Goal: Information Seeking & Learning: Learn about a topic

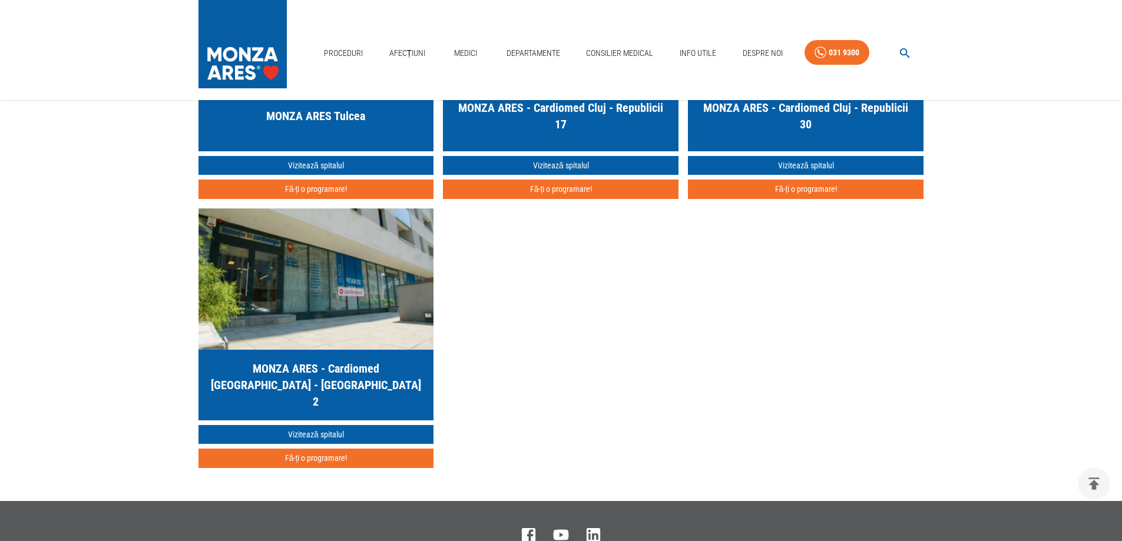
scroll to position [3607, 0]
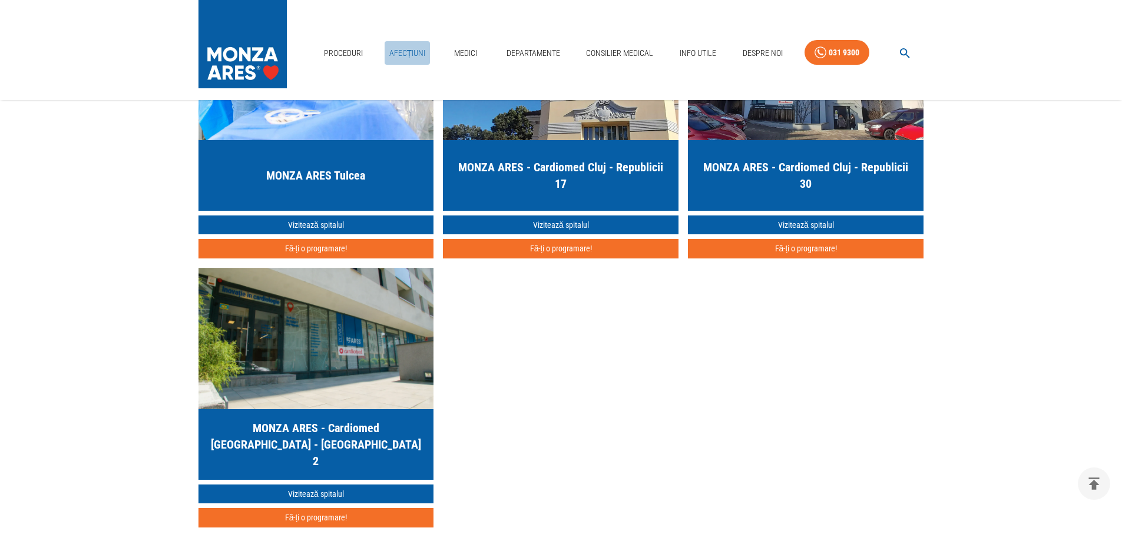
click at [423, 59] on link "Afecțiuni" at bounding box center [407, 53] width 46 height 24
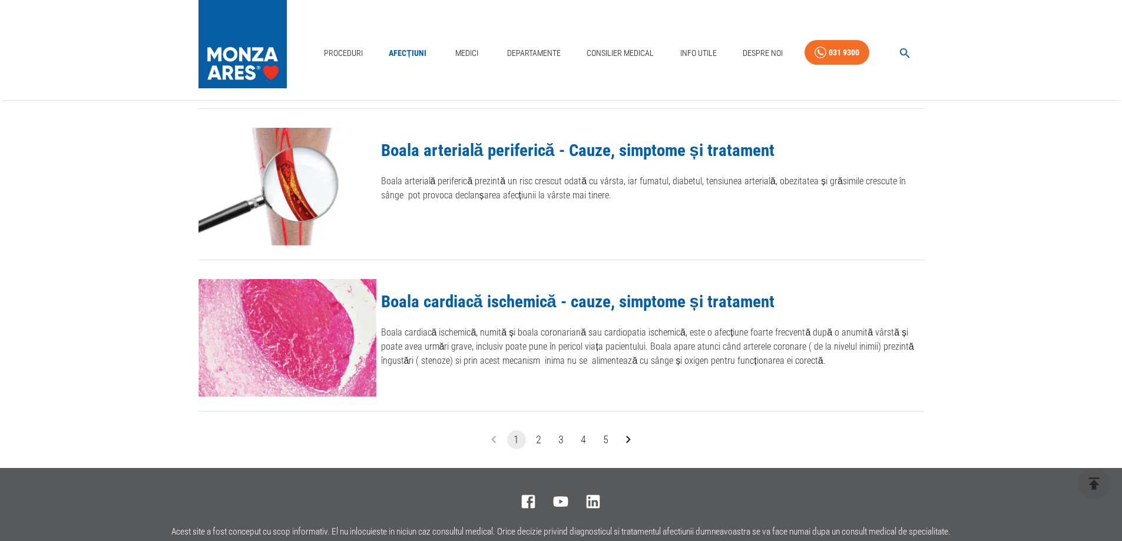
scroll to position [1295, 0]
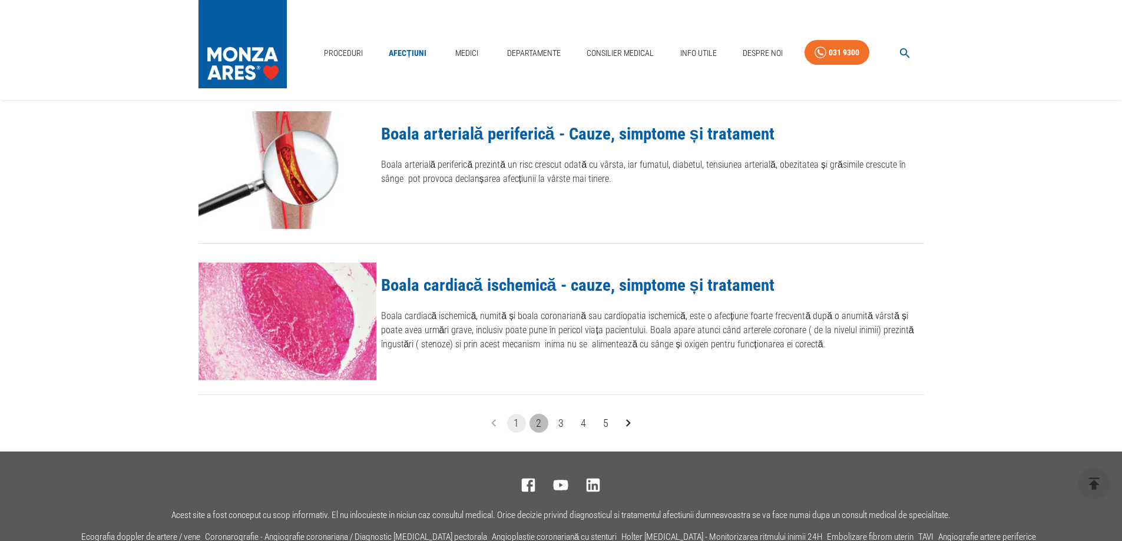
click at [539, 426] on button "2" at bounding box center [538, 423] width 19 height 19
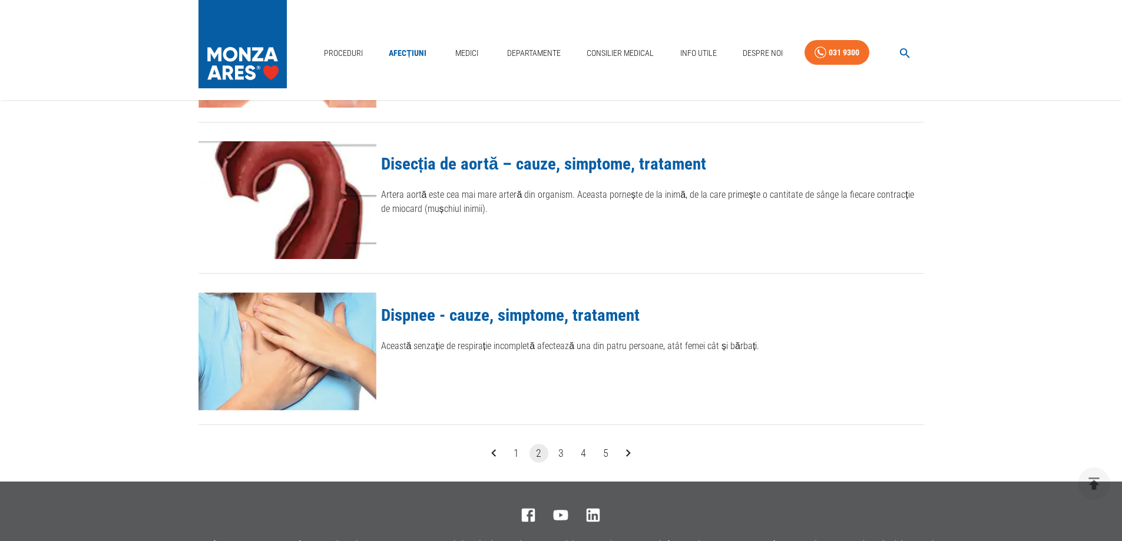
scroll to position [1354, 0]
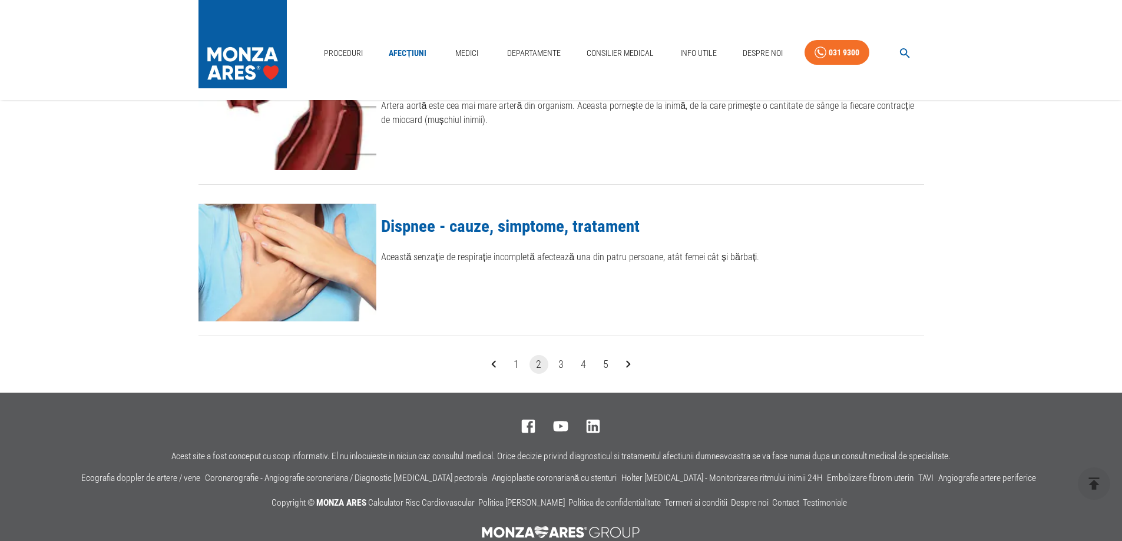
click at [561, 366] on button "3" at bounding box center [561, 364] width 19 height 19
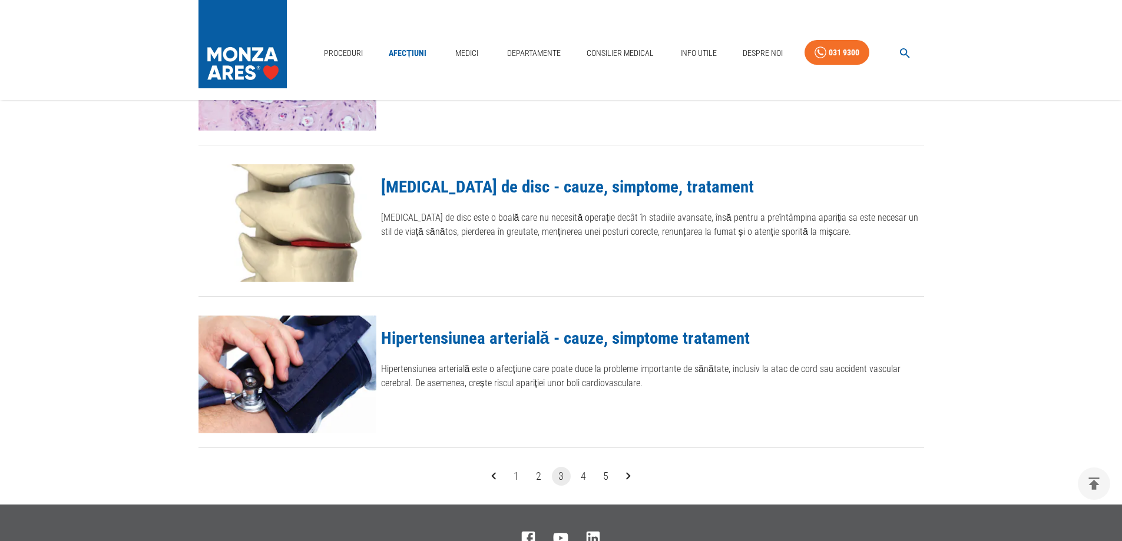
scroll to position [1354, 0]
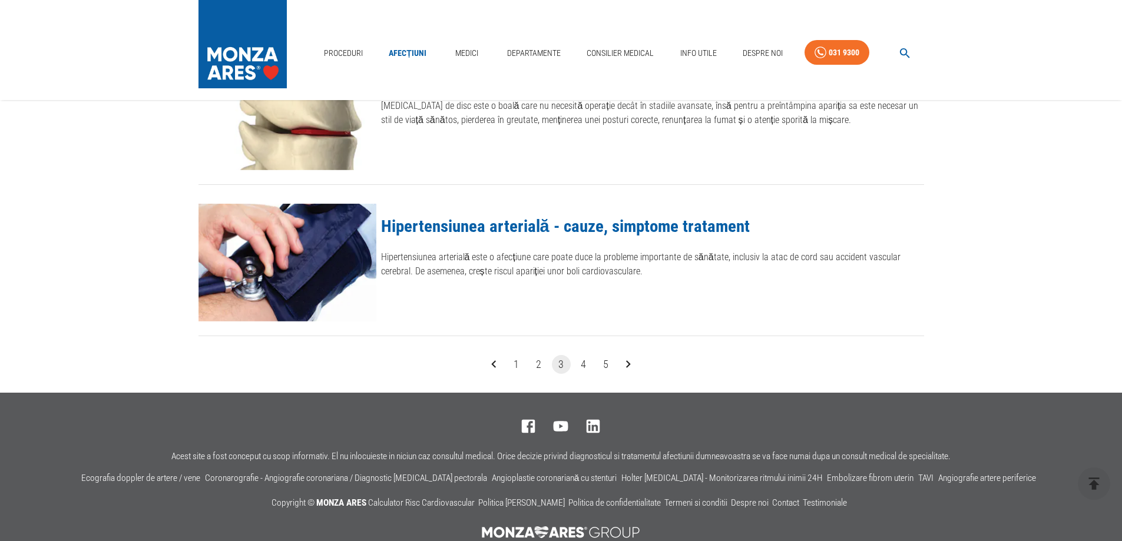
click at [581, 371] on button "4" at bounding box center [583, 364] width 19 height 19
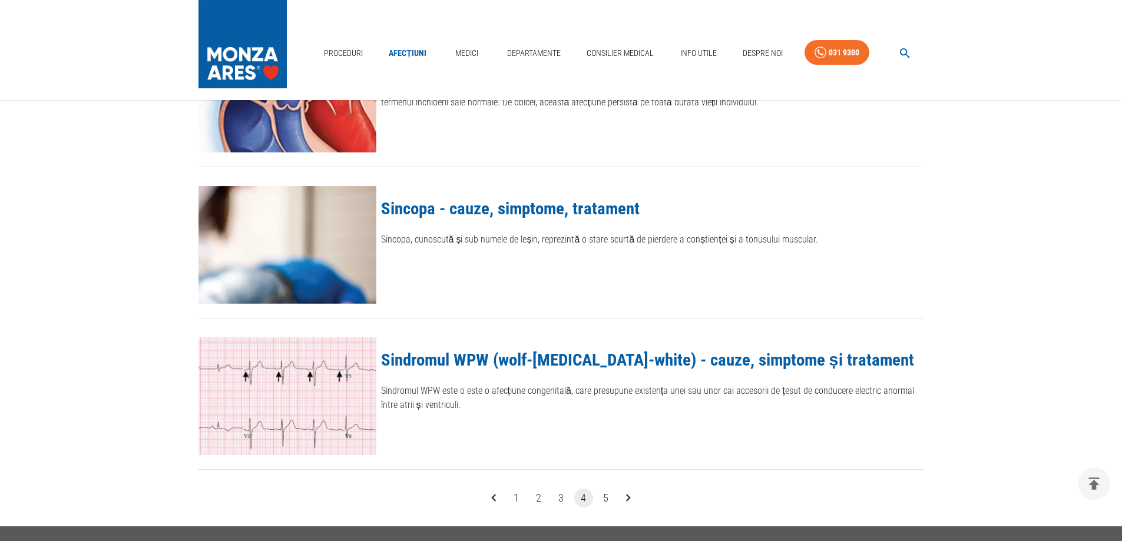
scroll to position [1237, 0]
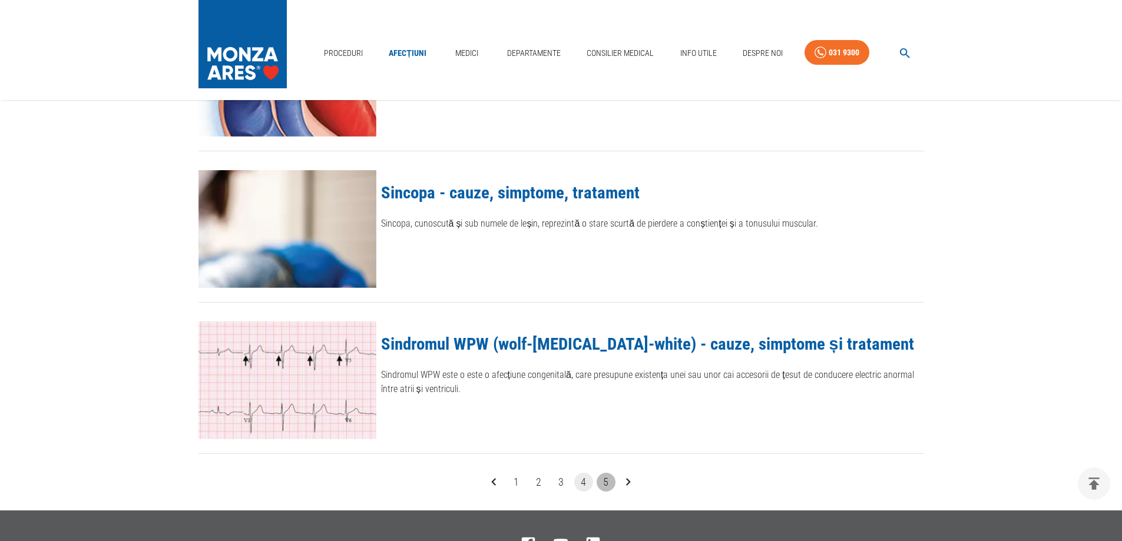
click at [606, 484] on button "5" at bounding box center [605, 482] width 19 height 19
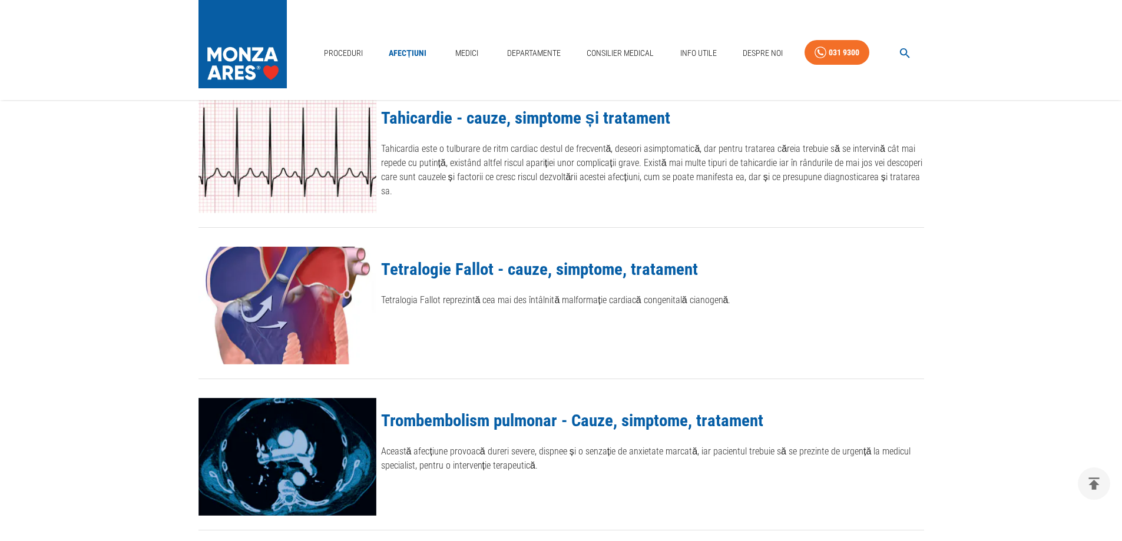
scroll to position [765, 0]
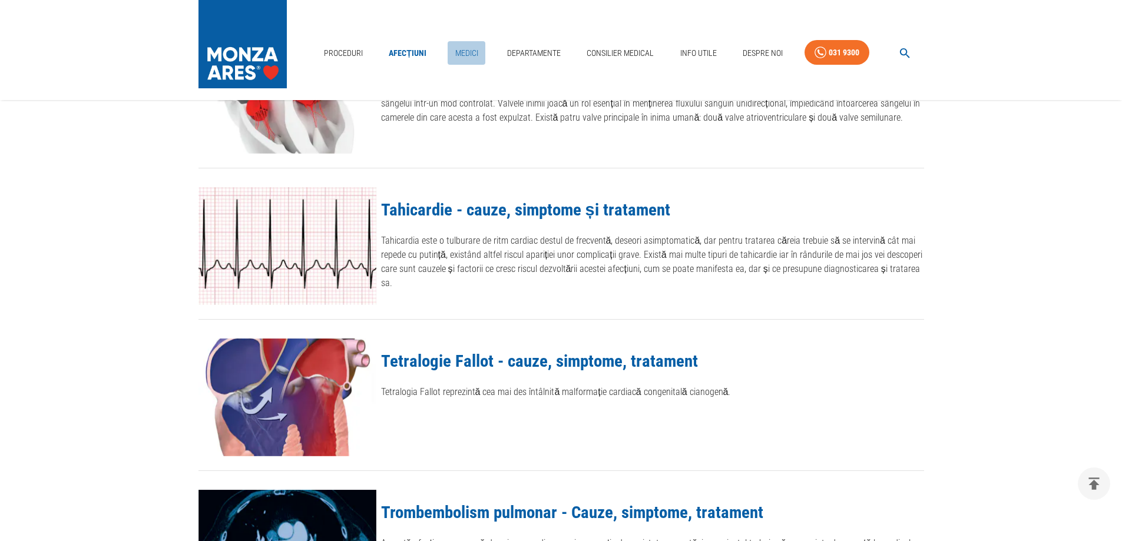
click at [469, 52] on link "Medici" at bounding box center [466, 53] width 38 height 24
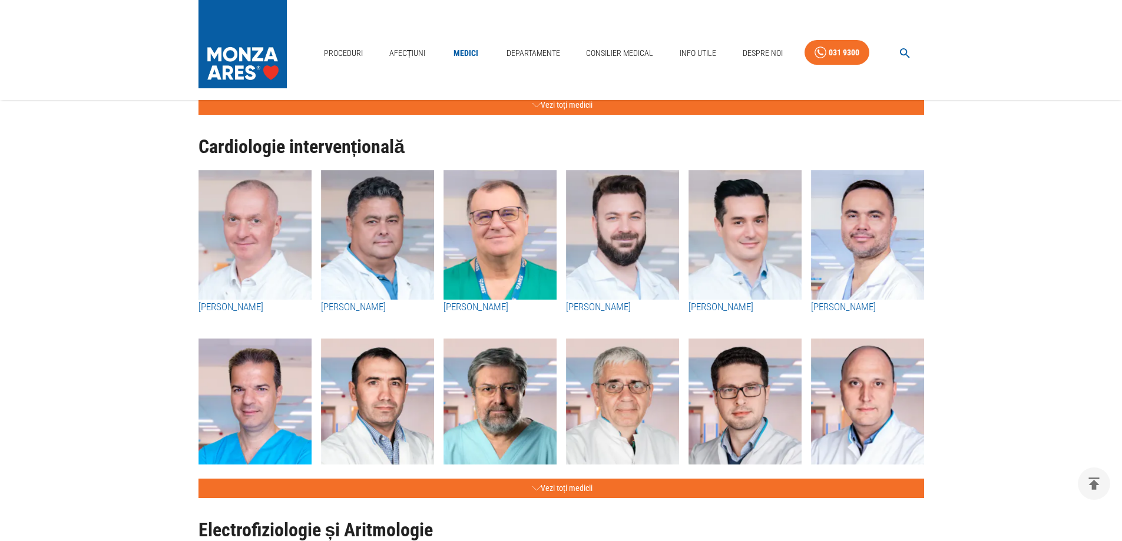
scroll to position [412, 0]
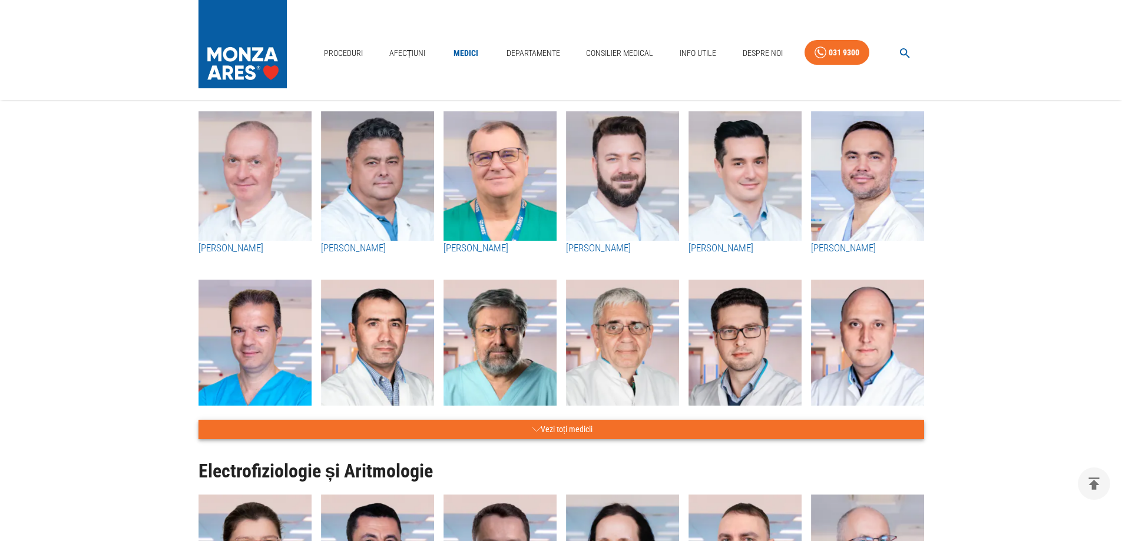
click at [582, 431] on button "Vezi toți medicii" at bounding box center [560, 429] width 725 height 19
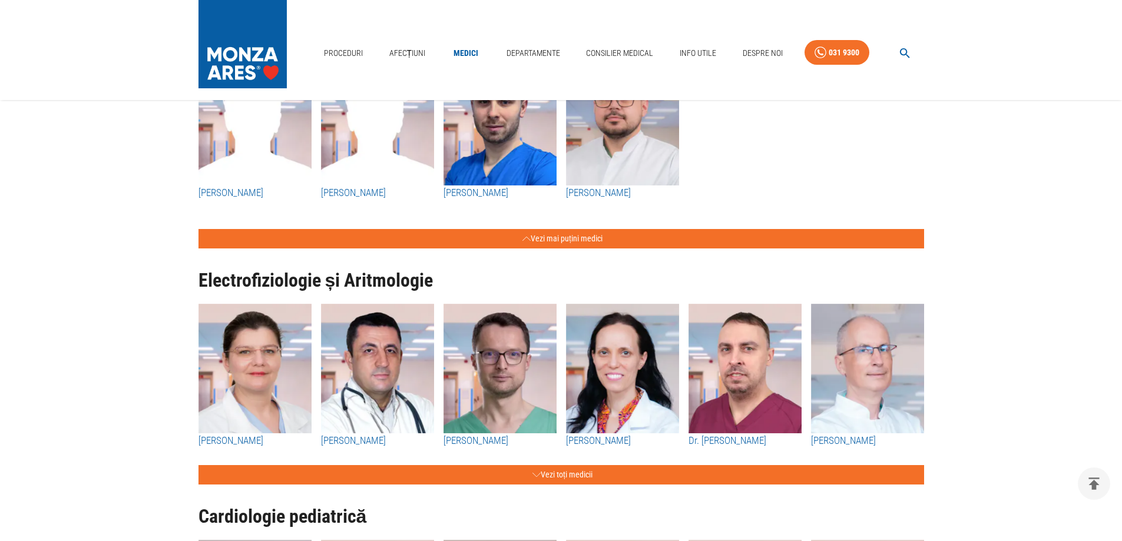
scroll to position [1531, 0]
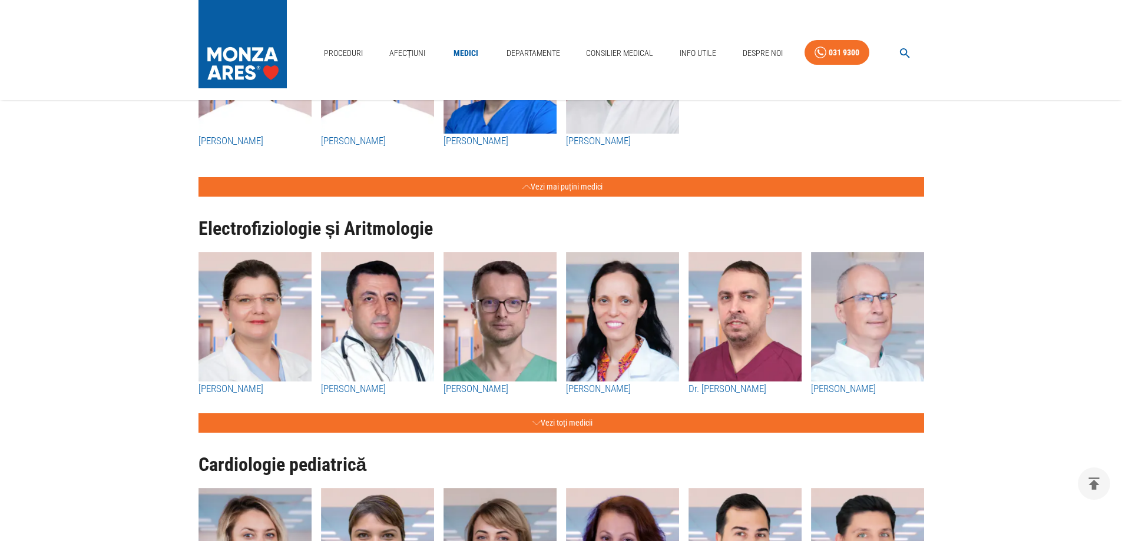
click at [569, 410] on div "Electrofiziologie și Aritmologie [PERSON_NAME] [PERSON_NAME] [PERSON_NAME] [PER…" at bounding box center [556, 315] width 735 height 236
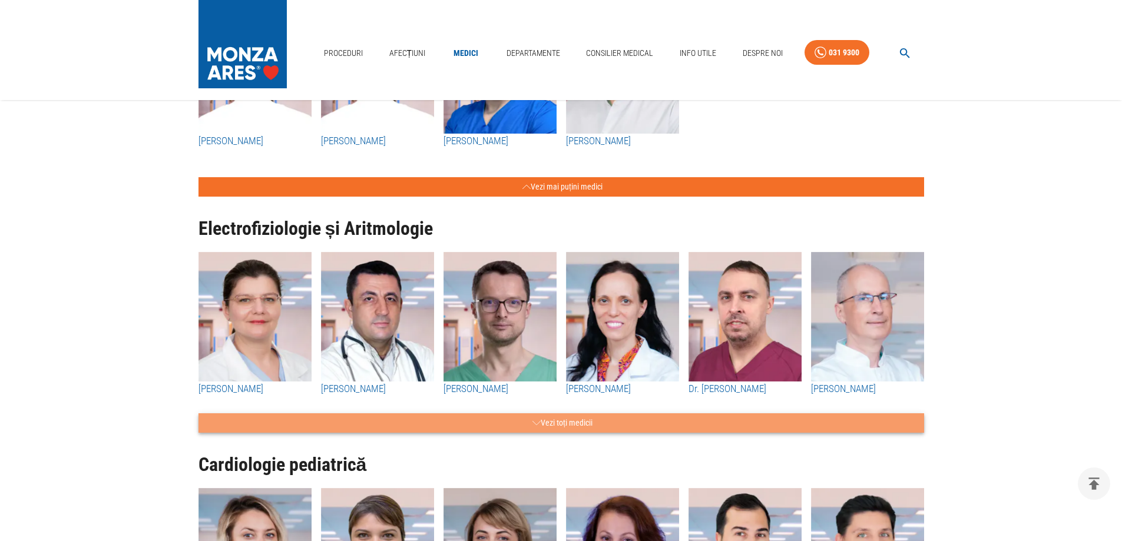
click at [572, 421] on button "Vezi toți medicii" at bounding box center [560, 422] width 725 height 19
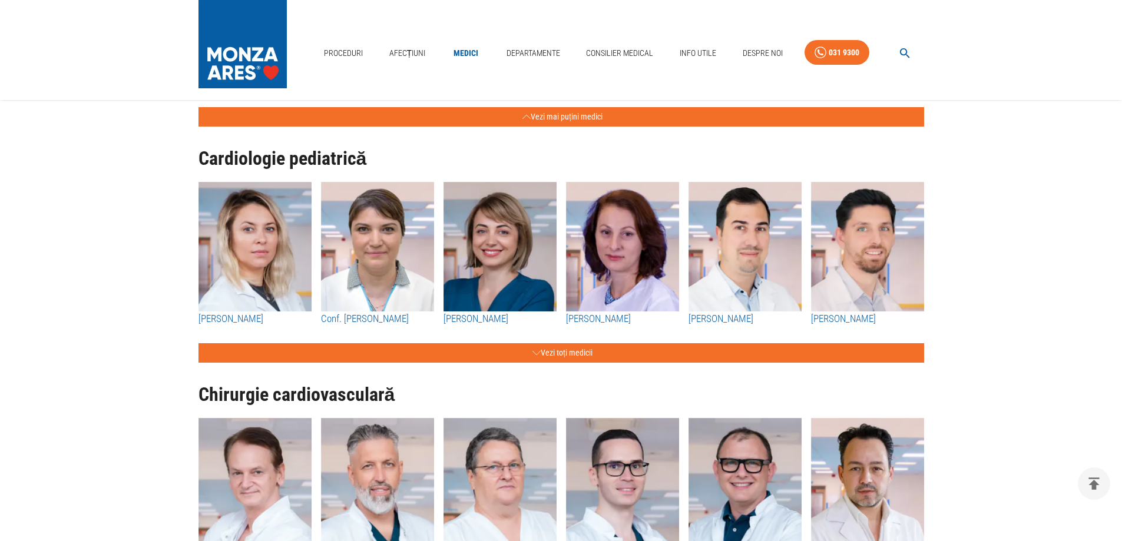
scroll to position [2355, 0]
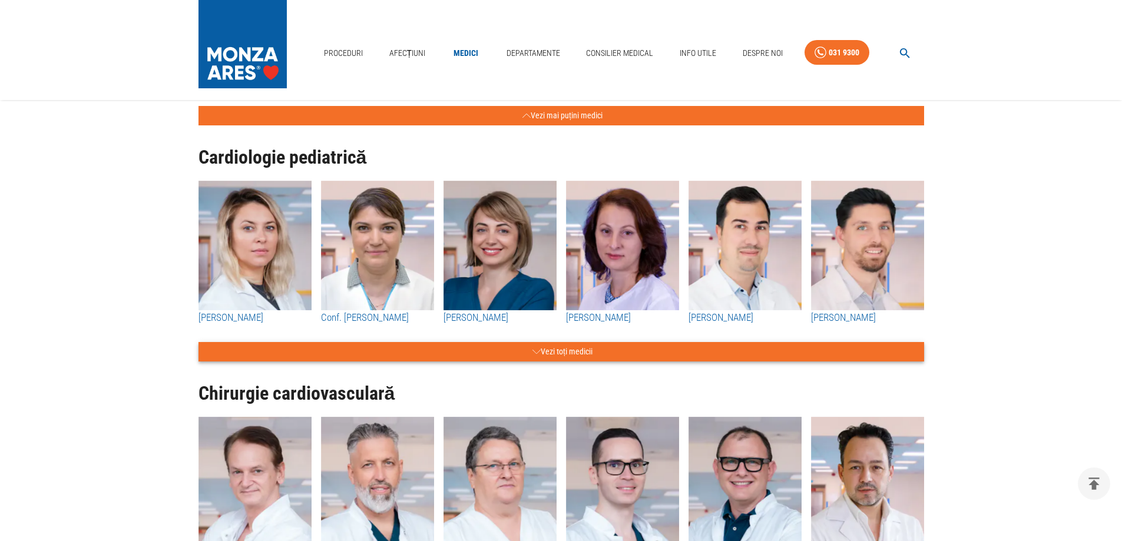
click at [522, 352] on button "Vezi toți medicii" at bounding box center [560, 351] width 725 height 19
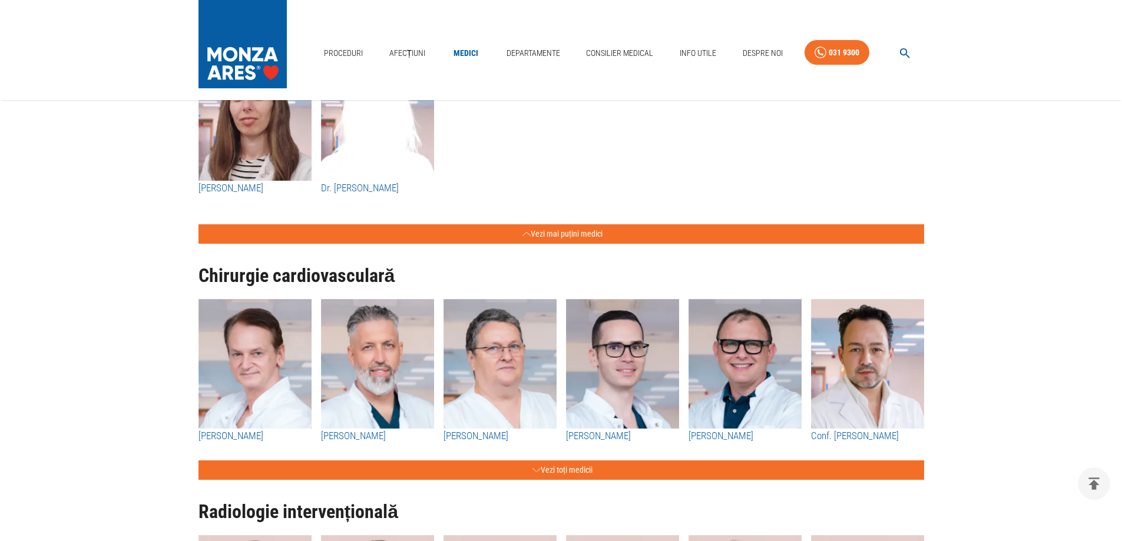
scroll to position [2709, 0]
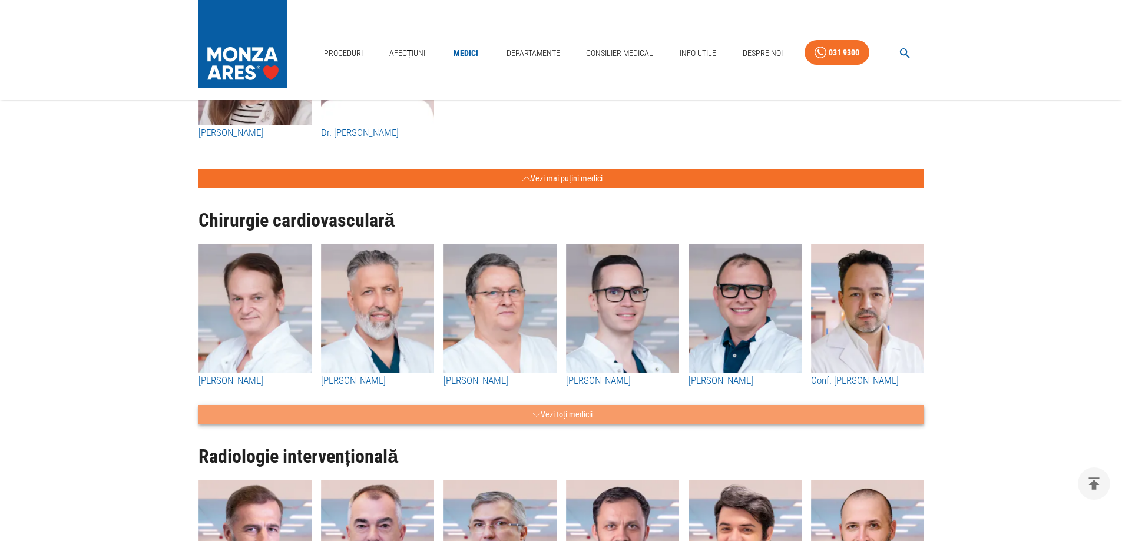
click at [605, 415] on button "Vezi toți medicii" at bounding box center [560, 414] width 725 height 19
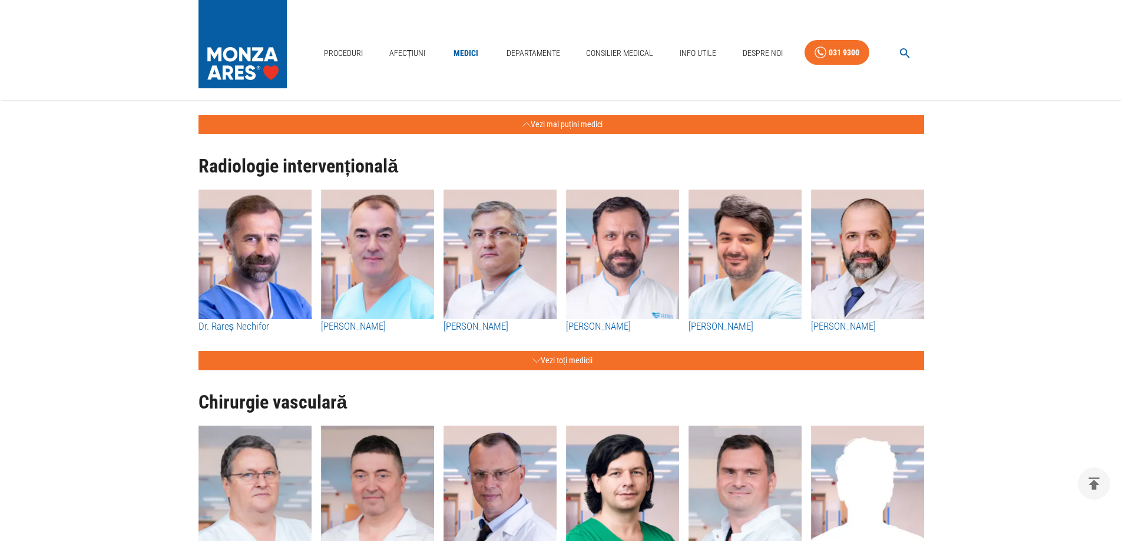
scroll to position [3180, 0]
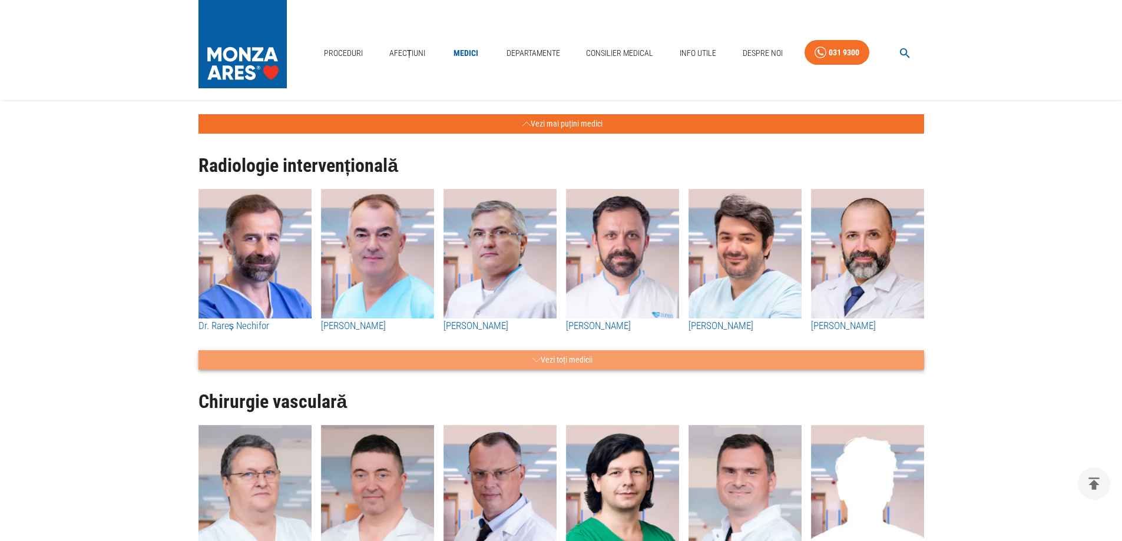
click at [555, 364] on button "Vezi toți medicii" at bounding box center [560, 359] width 725 height 19
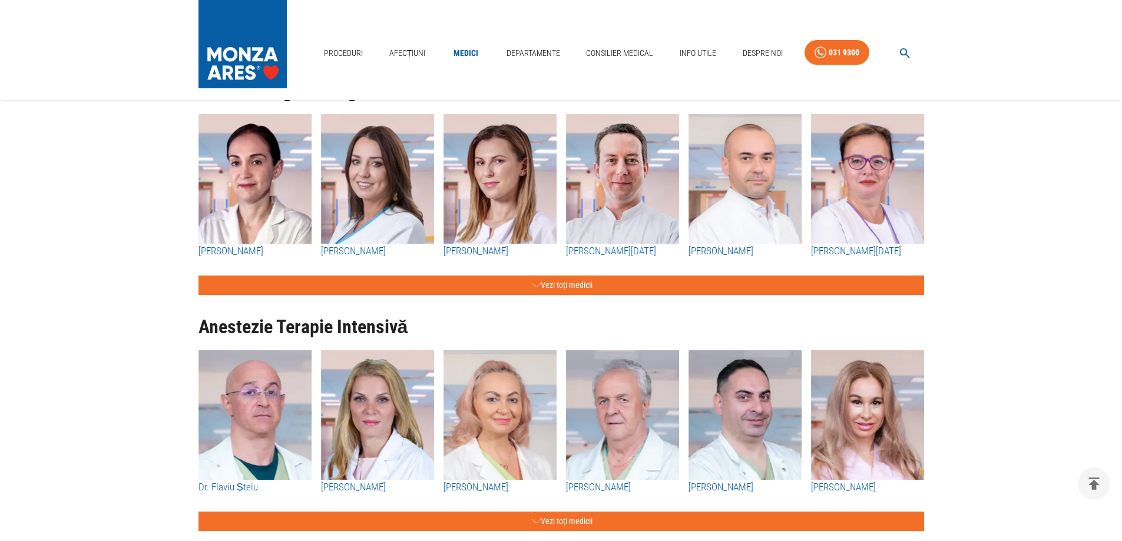
scroll to position [4063, 0]
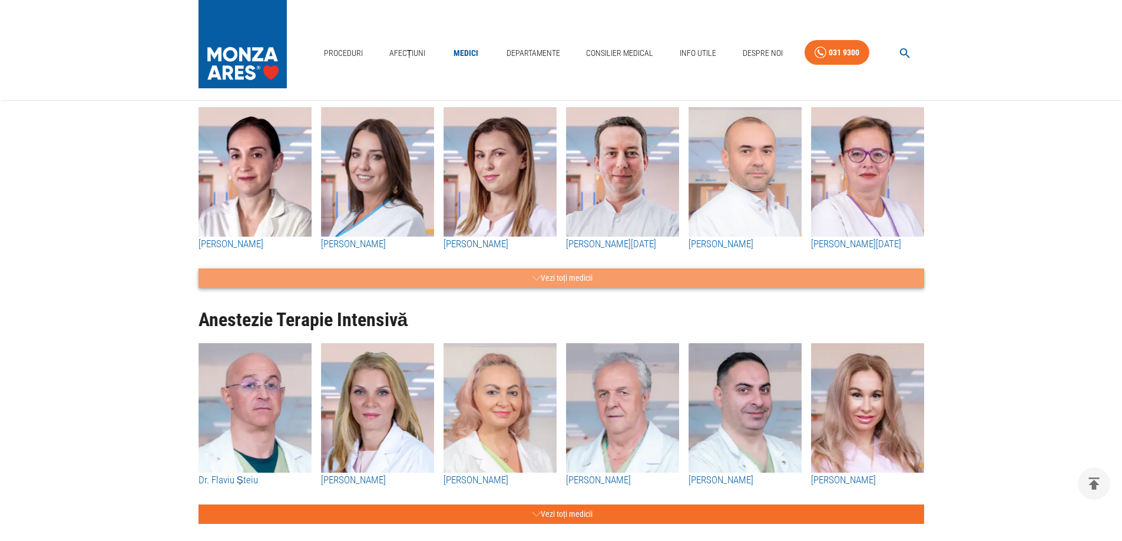
click at [556, 285] on button "Vezi toți medicii" at bounding box center [560, 277] width 725 height 19
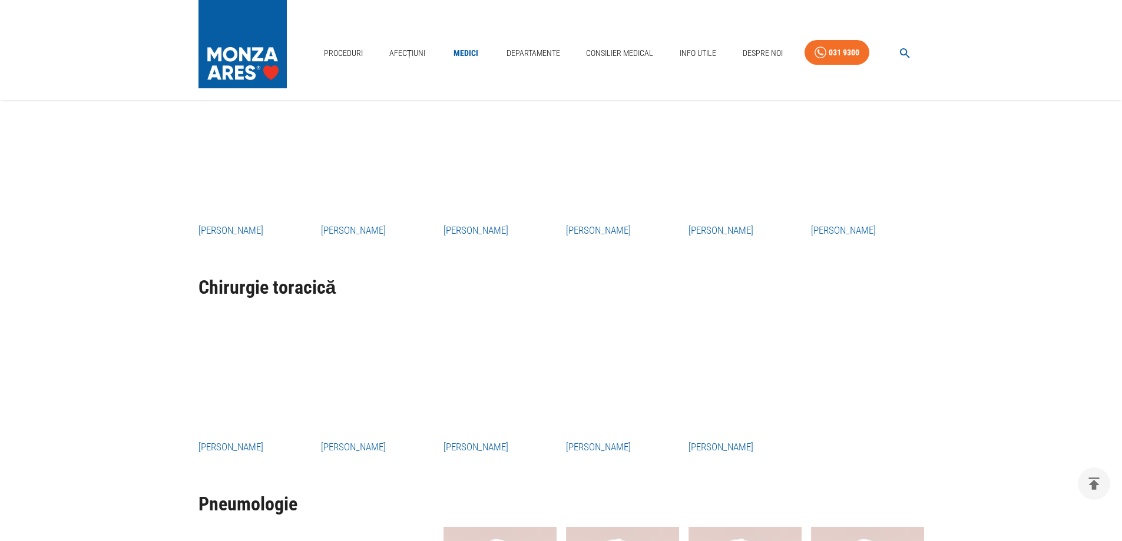
scroll to position [5182, 0]
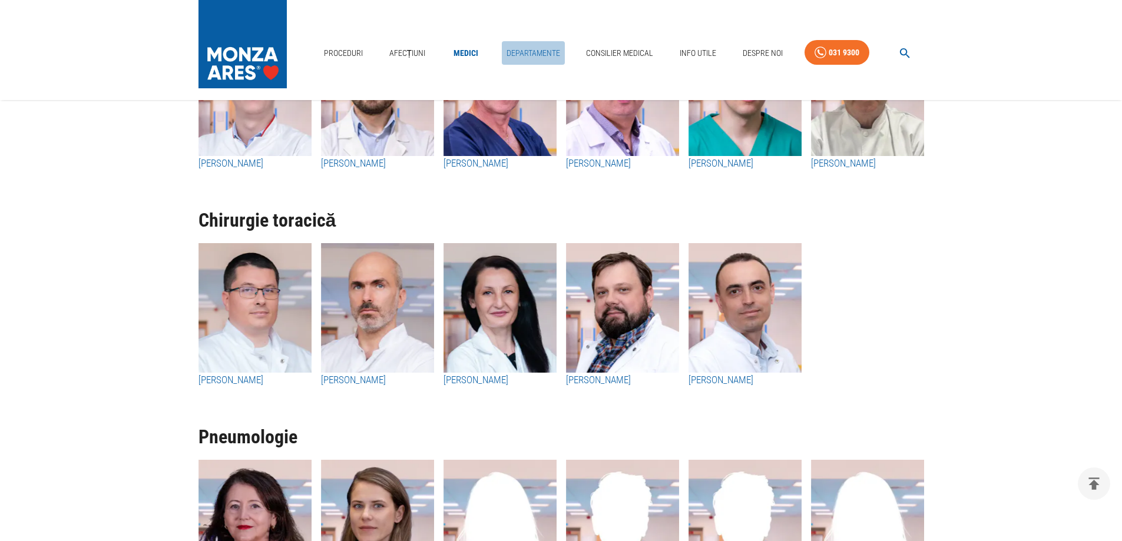
click at [532, 47] on link "Departamente" at bounding box center [533, 53] width 63 height 24
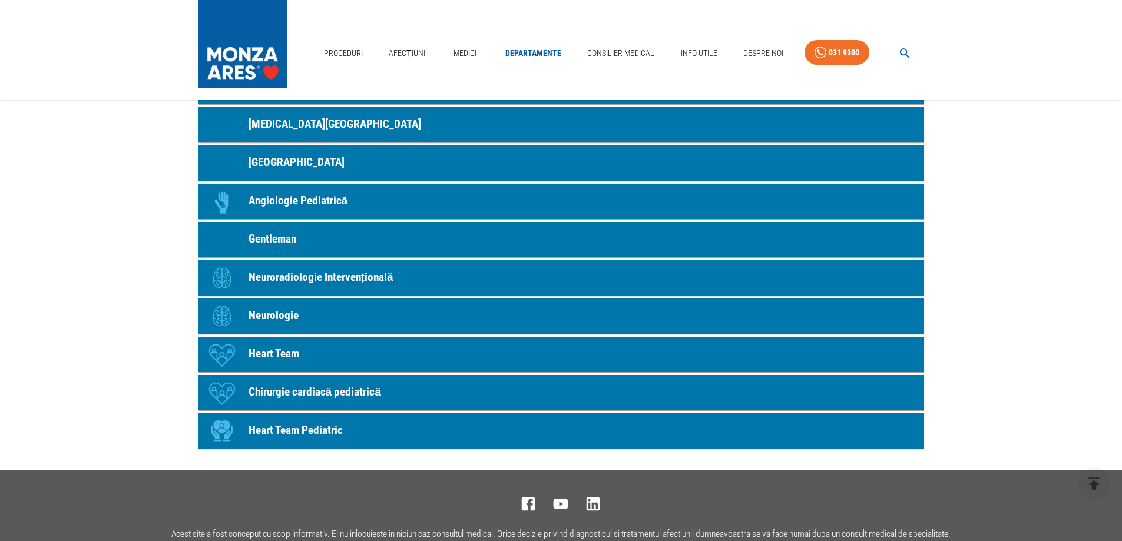
scroll to position [530, 0]
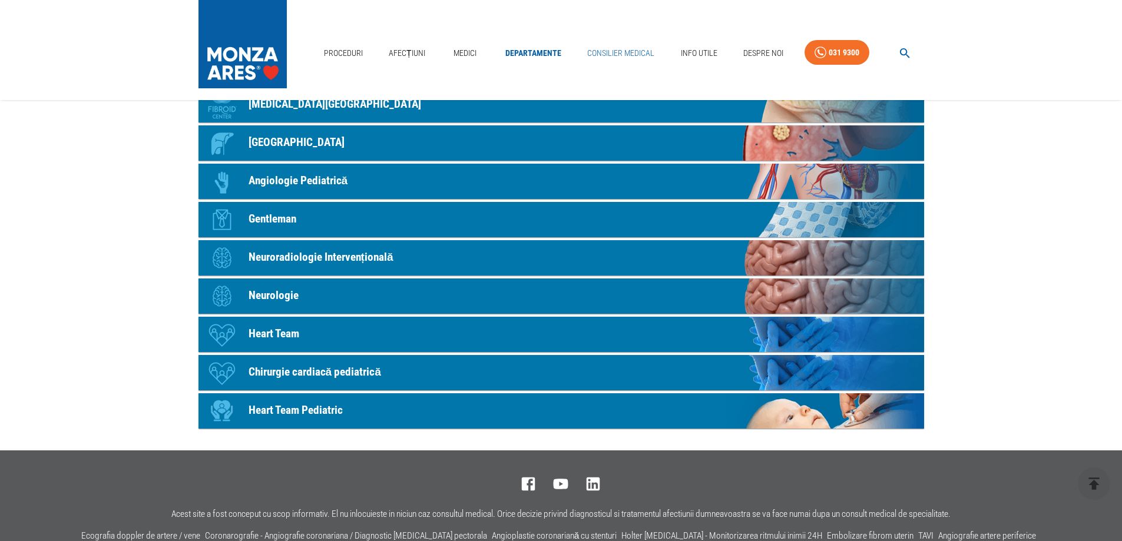
click at [600, 55] on link "Consilier Medical" at bounding box center [620, 53] width 77 height 24
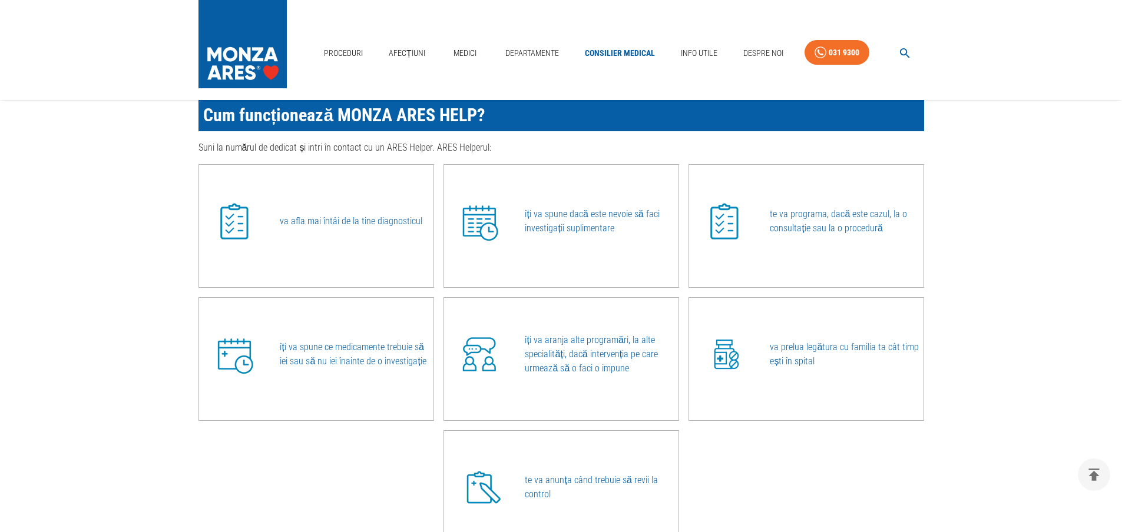
scroll to position [707, 0]
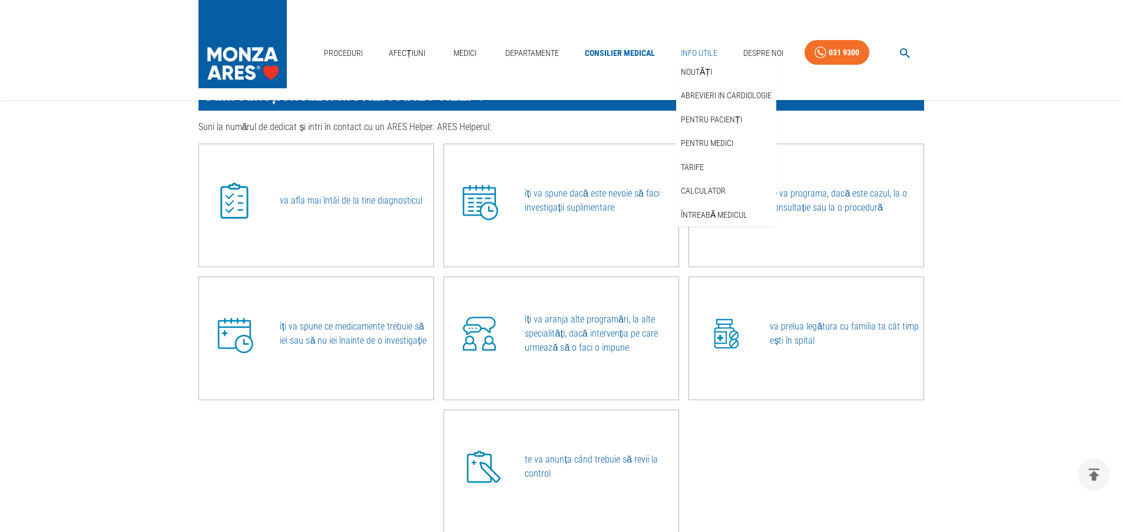
click at [695, 51] on link "Info Utile" at bounding box center [699, 53] width 46 height 24
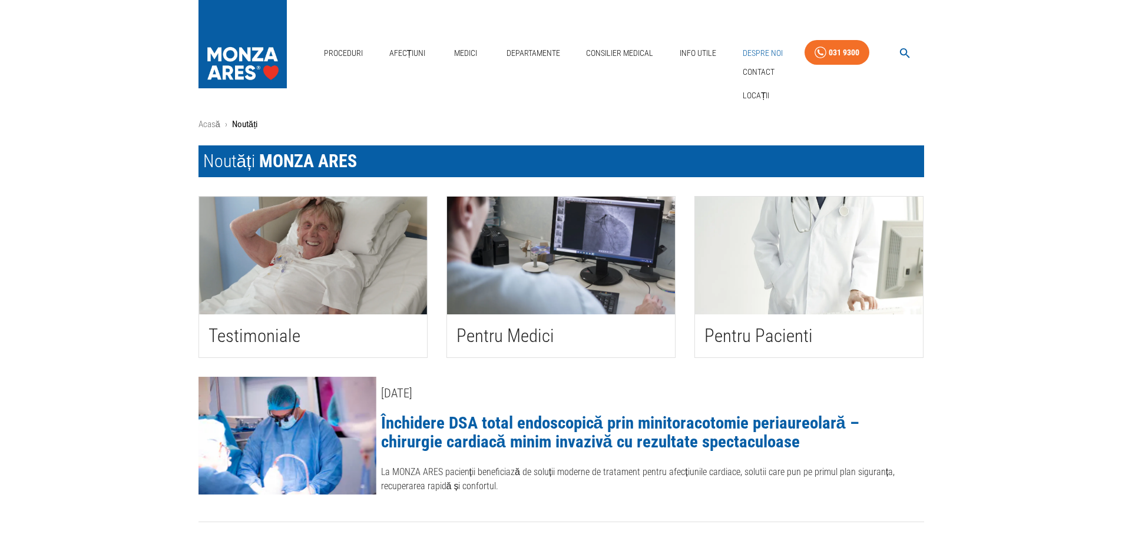
click at [770, 52] on link "Despre Noi" at bounding box center [762, 53] width 49 height 24
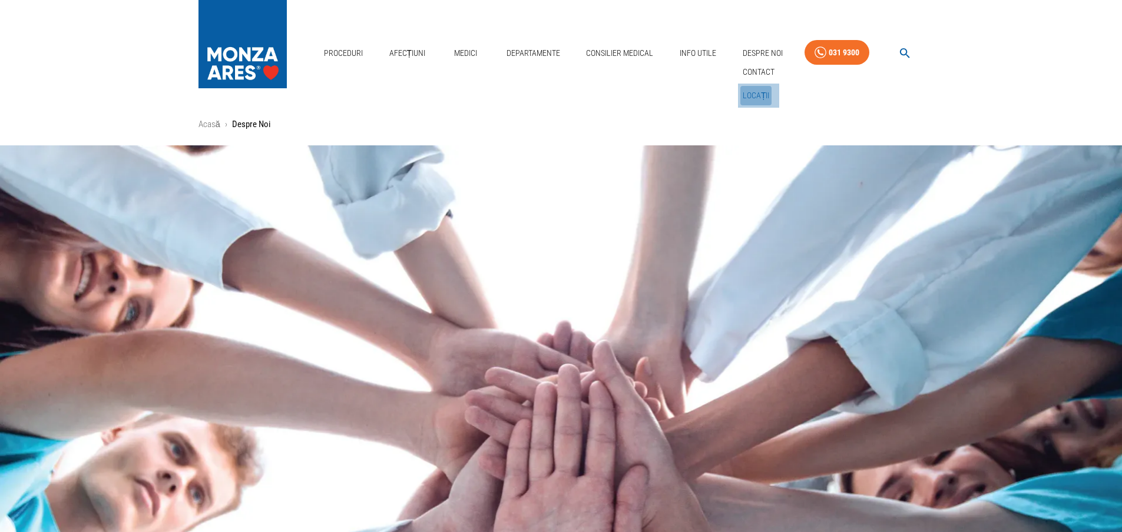
click at [759, 88] on link "Locații" at bounding box center [756, 95] width 32 height 19
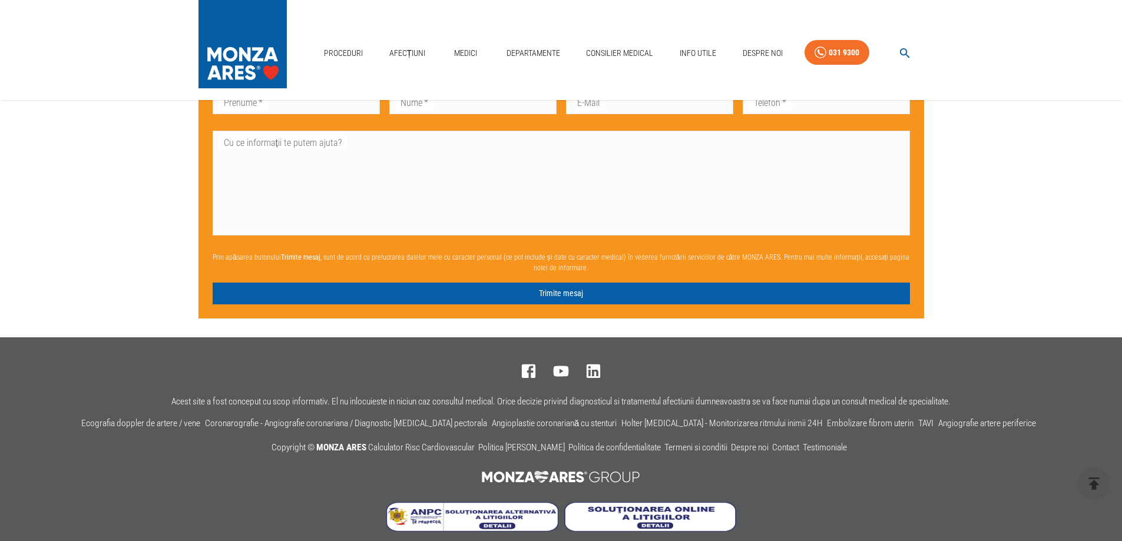
scroll to position [1837, 0]
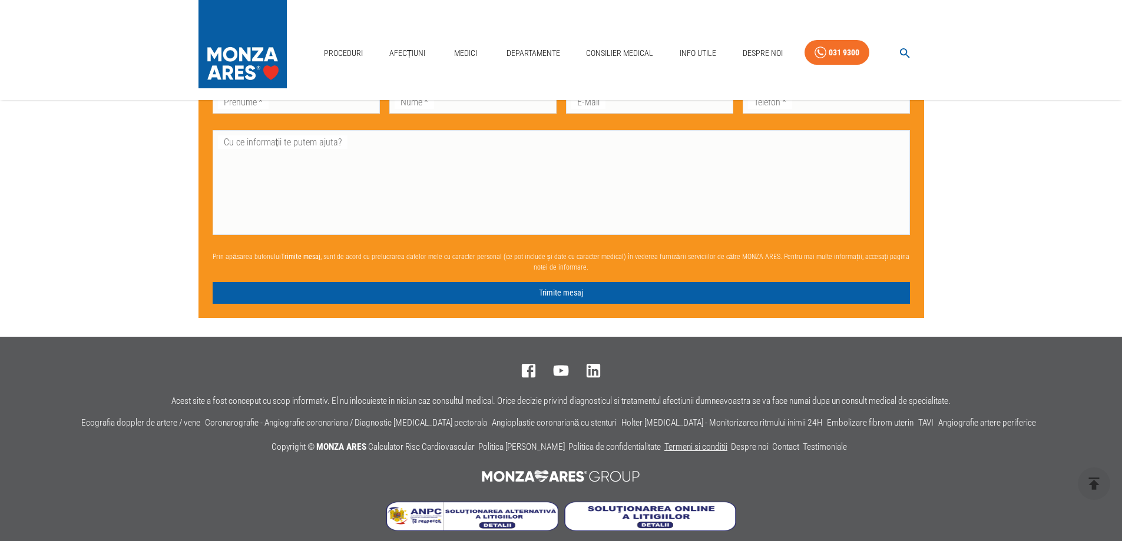
click at [704, 442] on link "Termeni si conditii" at bounding box center [695, 447] width 63 height 11
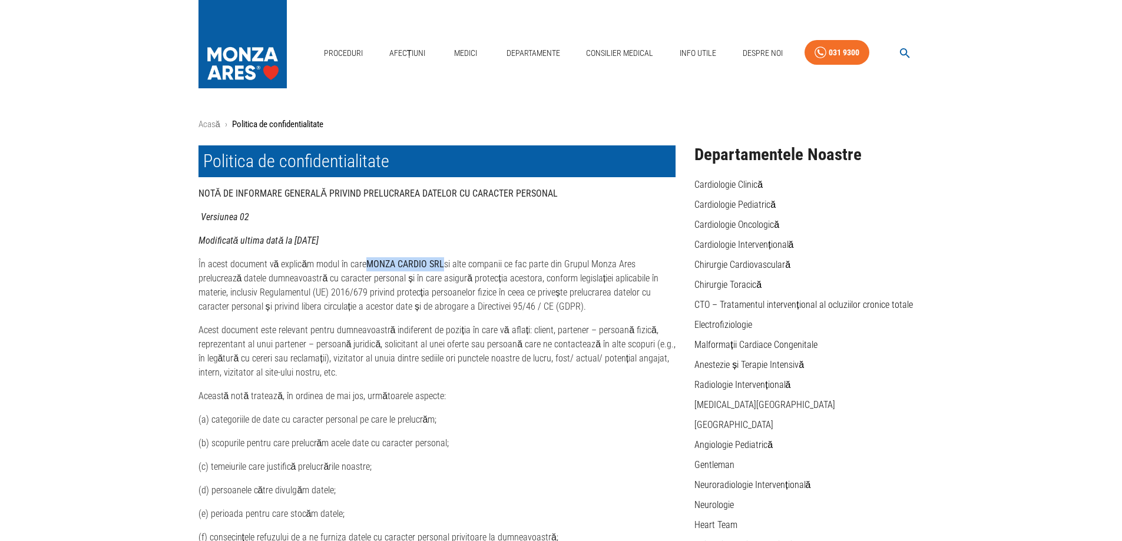
drag, startPoint x: 366, startPoint y: 263, endPoint x: 440, endPoint y: 259, distance: 74.9
click at [440, 259] on strong "MONZA CARDIO SRL" at bounding box center [405, 263] width 78 height 11
copy strong "MONZA CARDIO SRL"
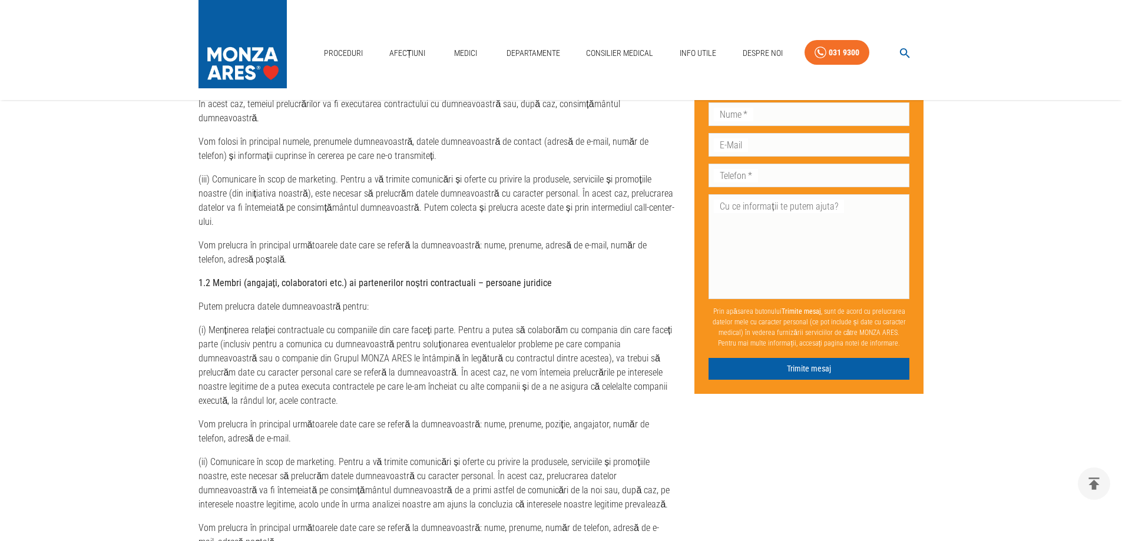
scroll to position [883, 0]
